Goal: Task Accomplishment & Management: Complete application form

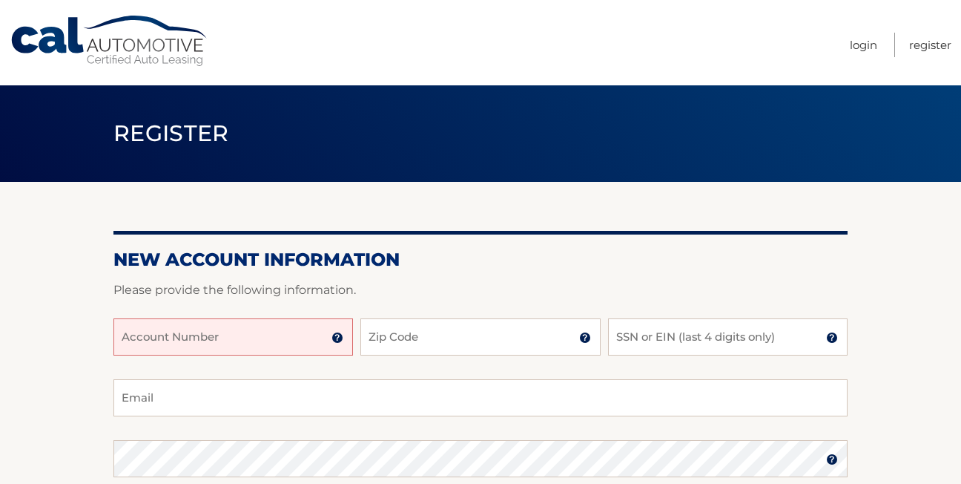
click at [148, 345] on input "Account Number" at bounding box center [233, 336] width 240 height 37
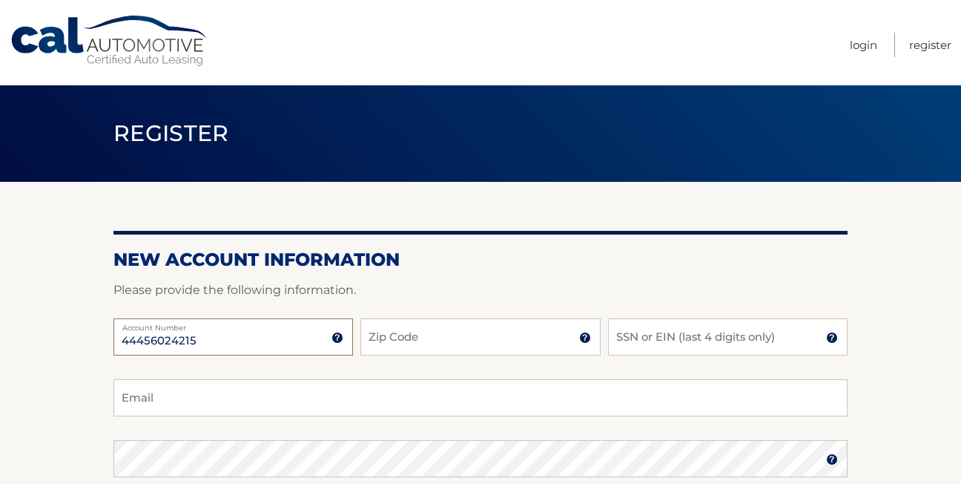
type input "44456024215"
click at [430, 338] on input "Zip Code" at bounding box center [480, 336] width 240 height 37
type input "10314"
click at [631, 341] on input "SSN or EIN (last 4 digits only)" at bounding box center [728, 336] width 240 height 37
type input "3852"
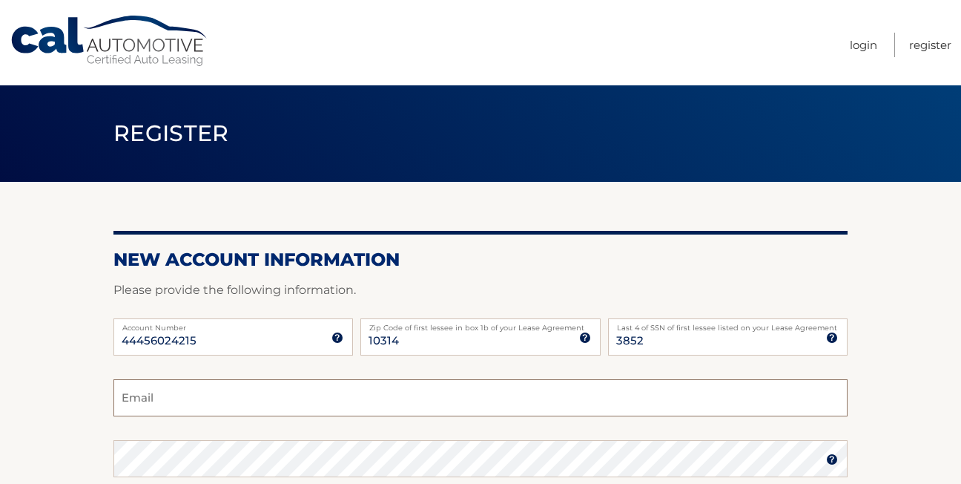
click at [196, 392] on input "Email" at bounding box center [480, 397] width 734 height 37
type input "[EMAIL_ADDRESS][DOMAIN_NAME]"
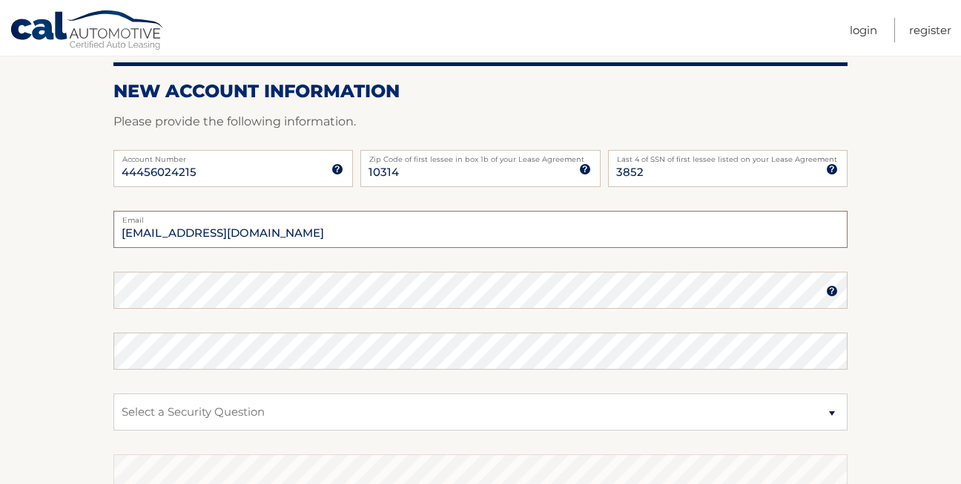
scroll to position [198, 0]
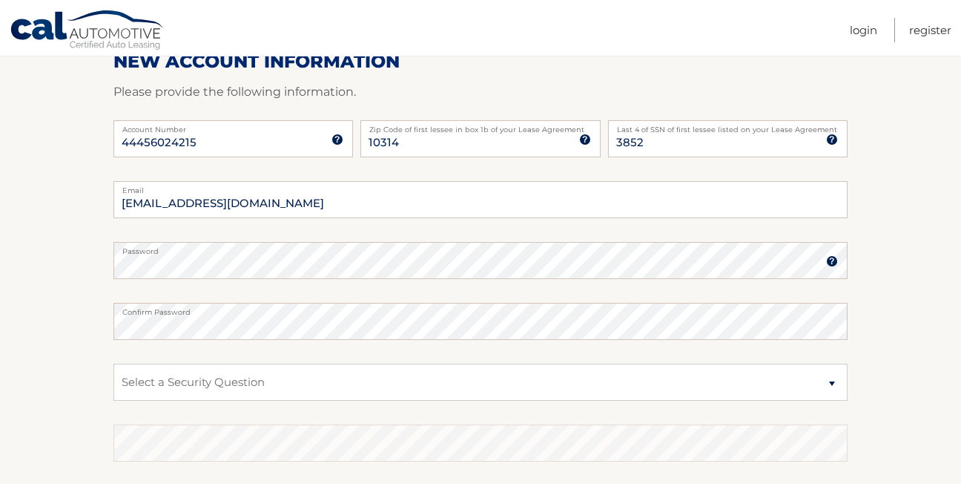
click at [625, 420] on fieldset "[EMAIL_ADDRESS][DOMAIN_NAME] Email Password Password should be a minimum of 6 c…" at bounding box center [480, 372] width 734 height 382
click at [832, 383] on select "Select a Security Question What was the name of your elementary school? What is…" at bounding box center [480, 381] width 734 height 37
select select "2"
click at [113, 363] on select "Select a Security Question What was the name of your elementary school? What is…" at bounding box center [480, 381] width 734 height 37
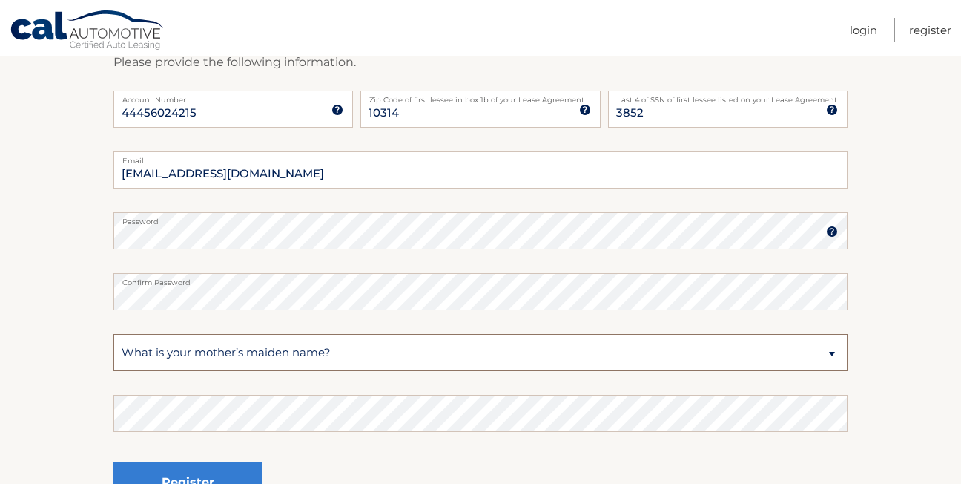
scroll to position [366, 0]
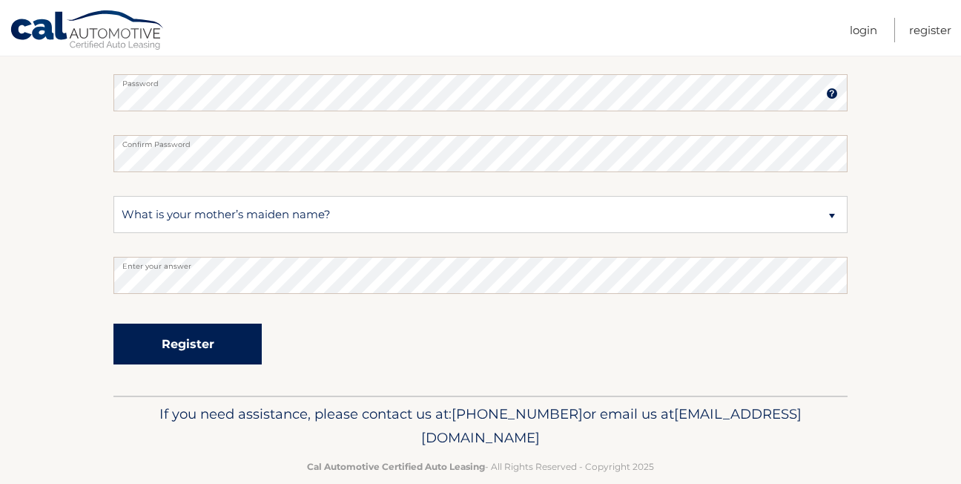
click at [200, 340] on button "Register" at bounding box center [187, 343] width 148 height 41
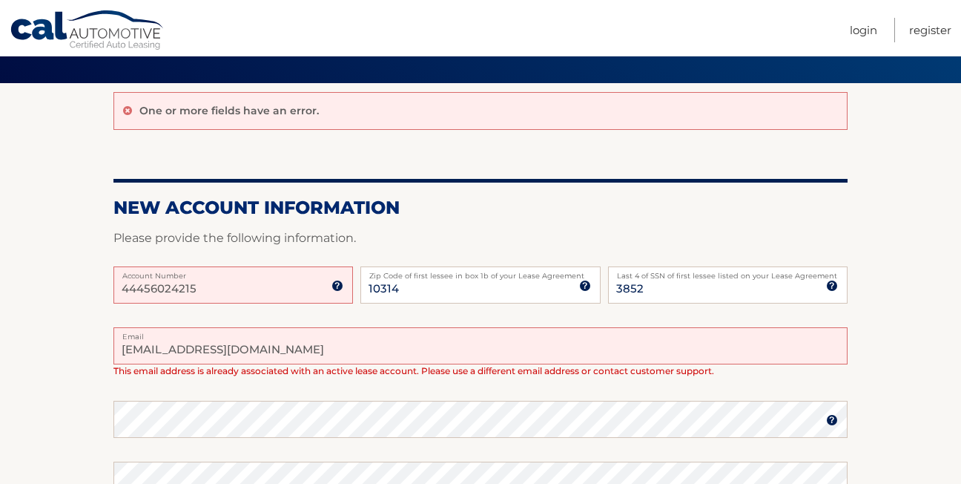
scroll to position [139, 0]
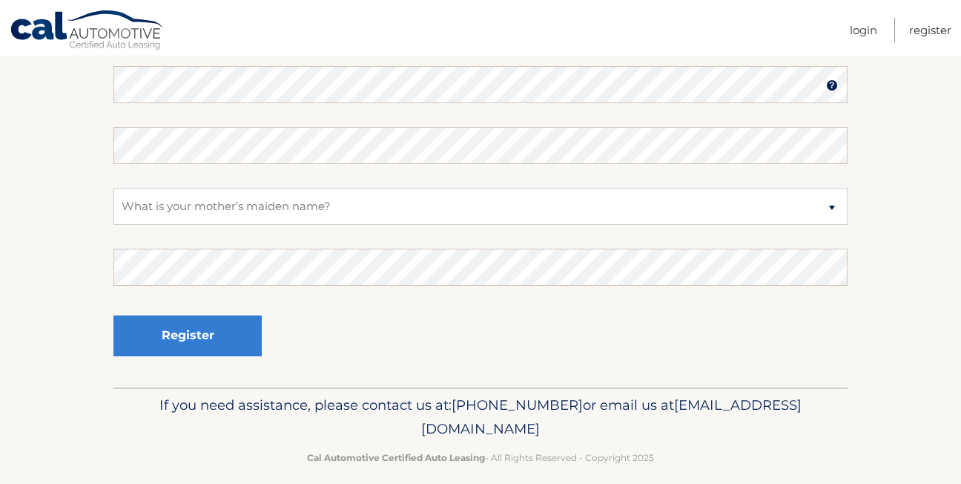
scroll to position [442, 0]
